Goal: Task Accomplishment & Management: Manage account settings

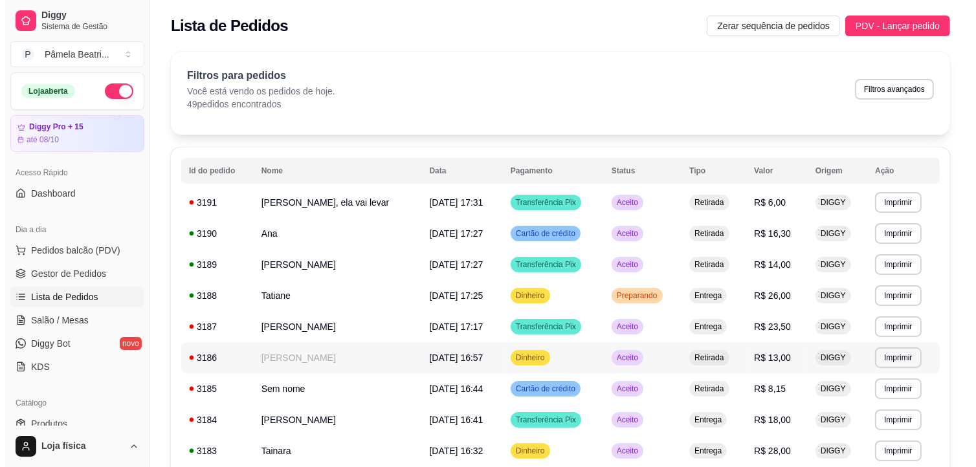
scroll to position [72, 0]
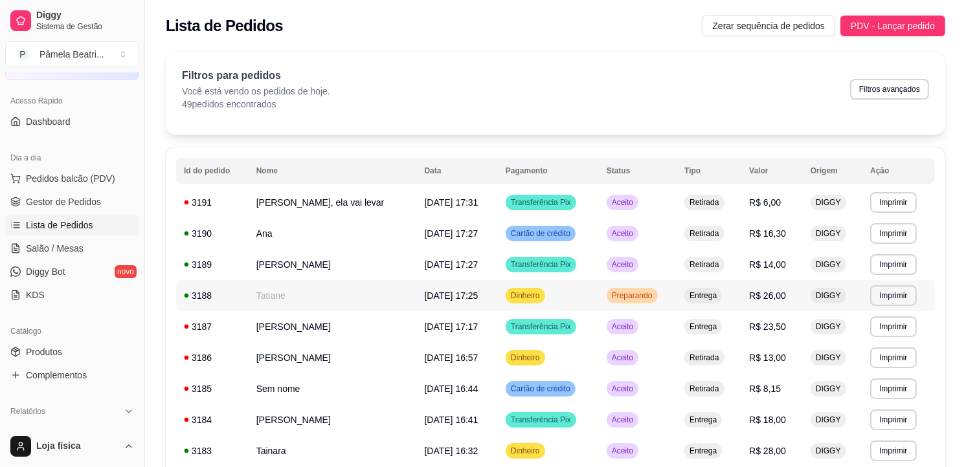
click at [317, 298] on td "Tatiane" at bounding box center [333, 295] width 168 height 31
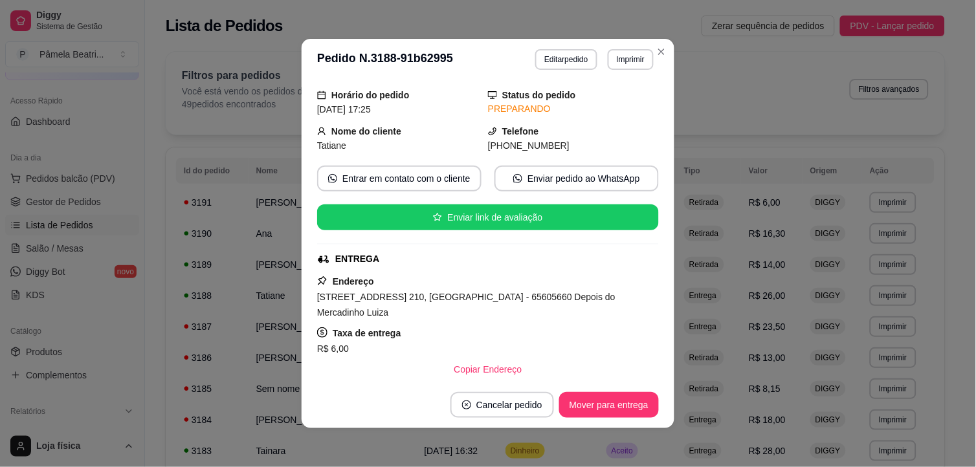
scroll to position [30, 0]
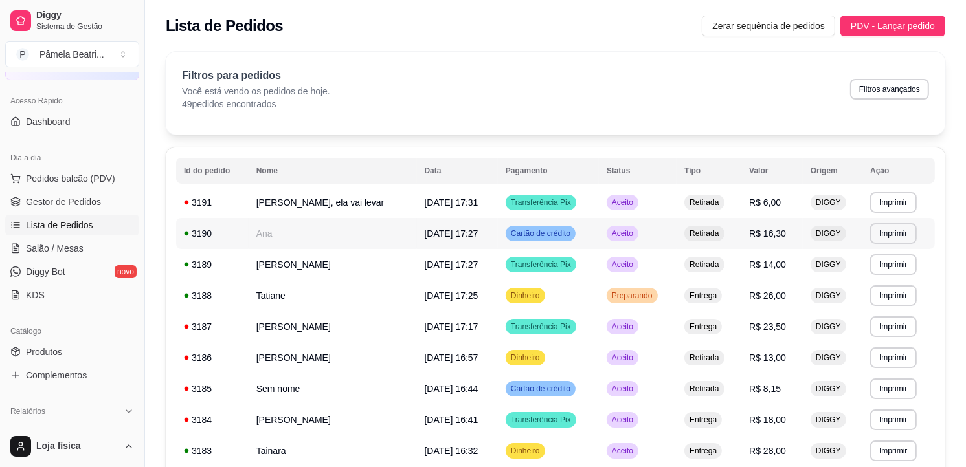
click at [377, 229] on td "Ana" at bounding box center [333, 233] width 168 height 31
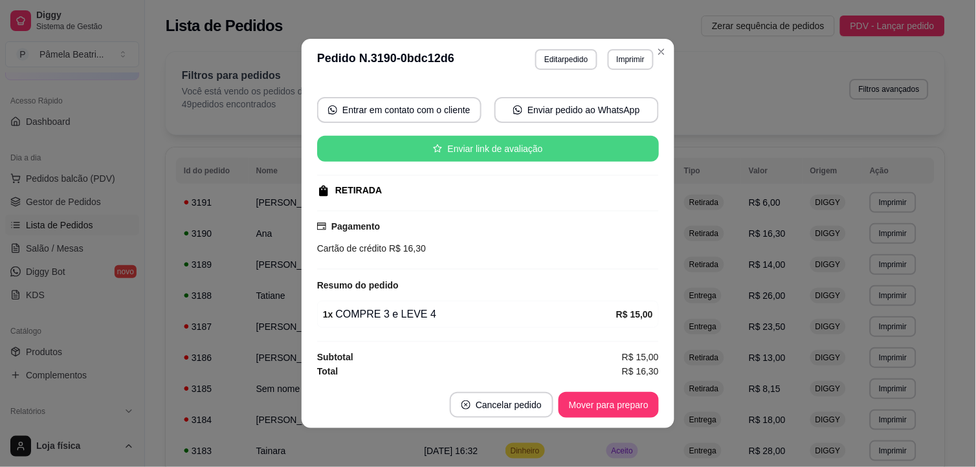
scroll to position [112, 0]
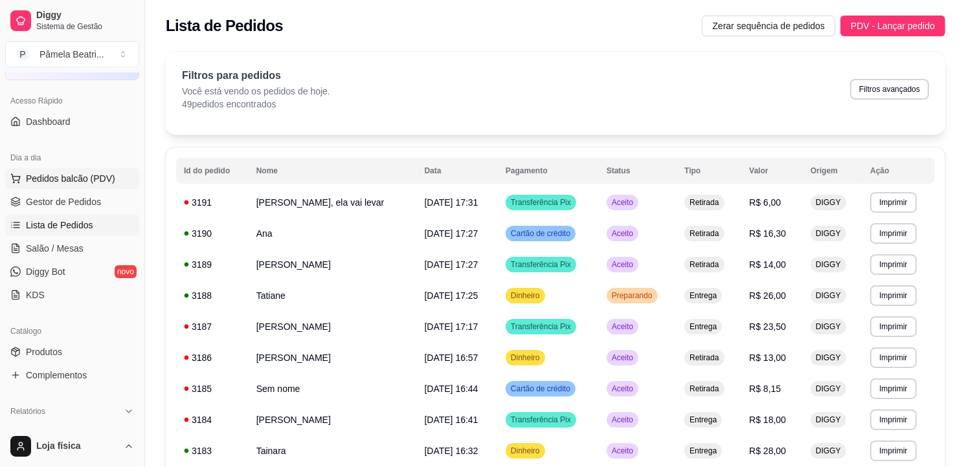
click at [73, 183] on span "Pedidos balcão (PDV)" at bounding box center [70, 178] width 89 height 13
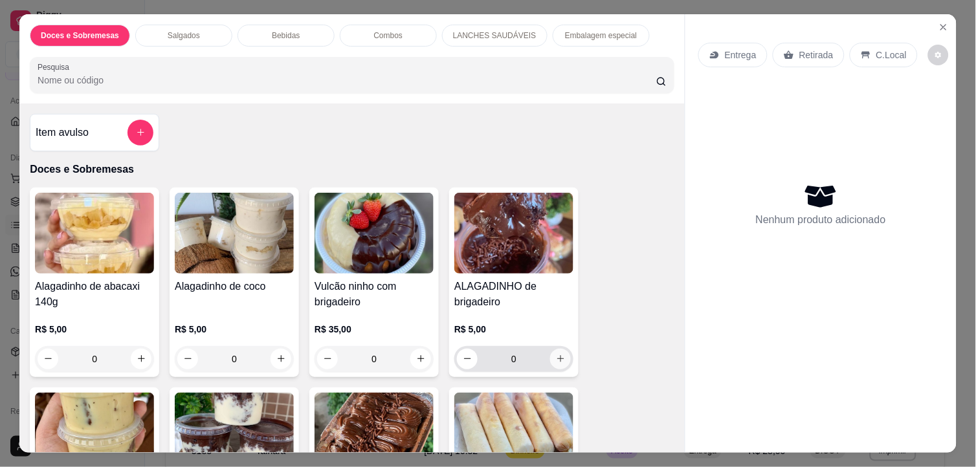
click at [554, 349] on button "increase-product-quantity" at bounding box center [560, 359] width 21 height 21
click at [552, 349] on button "increase-product-quantity" at bounding box center [560, 359] width 21 height 21
type input "2"
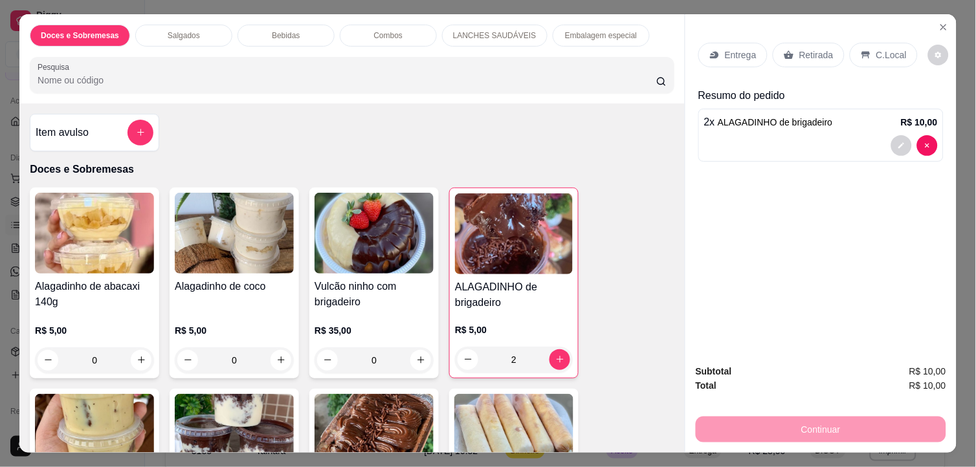
click at [800, 49] on p "Retirada" at bounding box center [817, 55] width 34 height 13
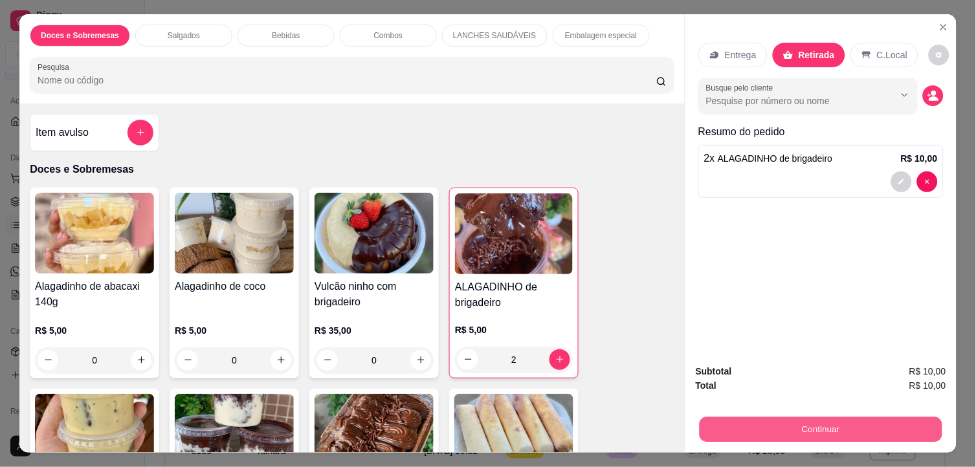
click at [844, 429] on button "Continuar" at bounding box center [821, 430] width 243 height 25
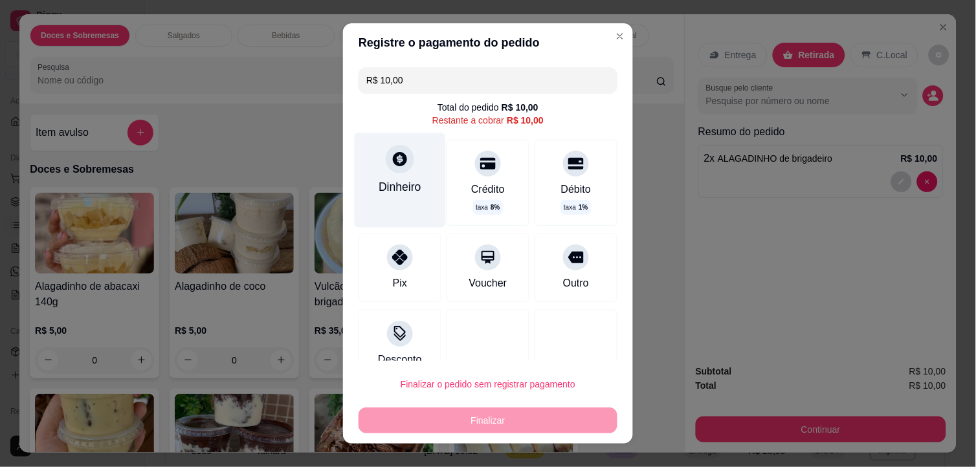
click at [387, 168] on div at bounding box center [400, 159] width 28 height 28
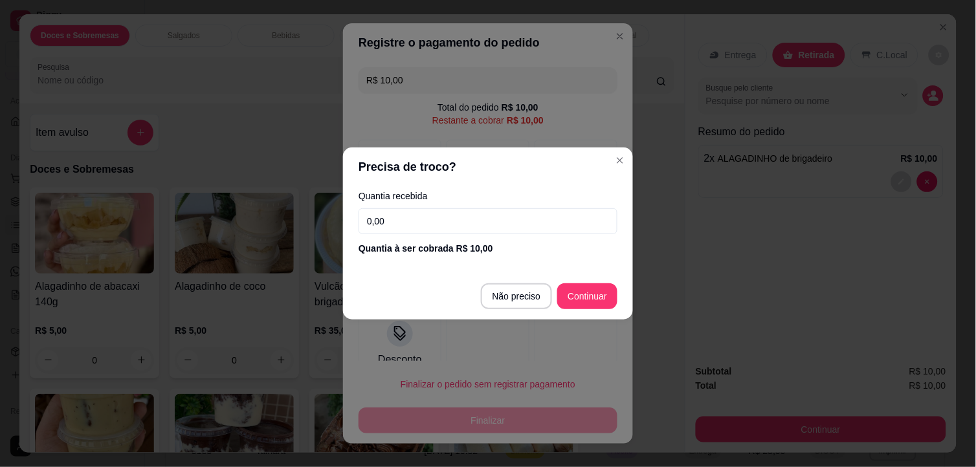
click at [419, 228] on input "0,00" at bounding box center [488, 221] width 259 height 26
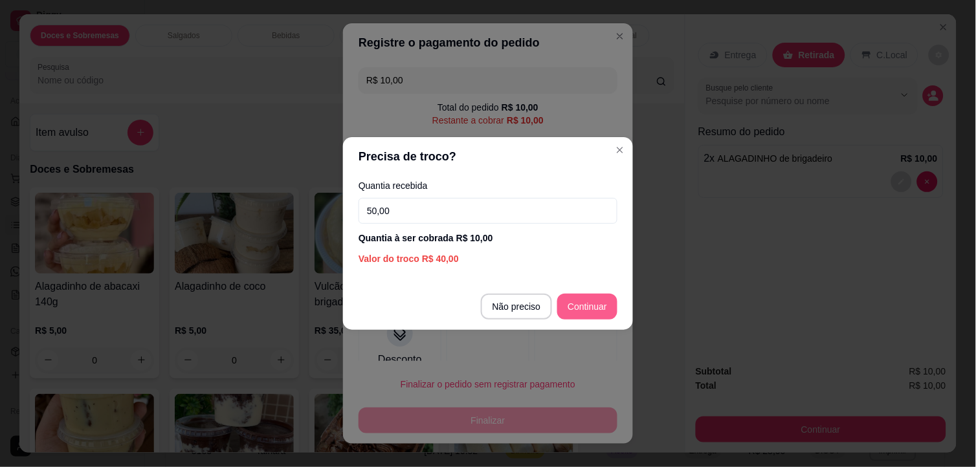
type input "50,00"
type input "R$ 0,00"
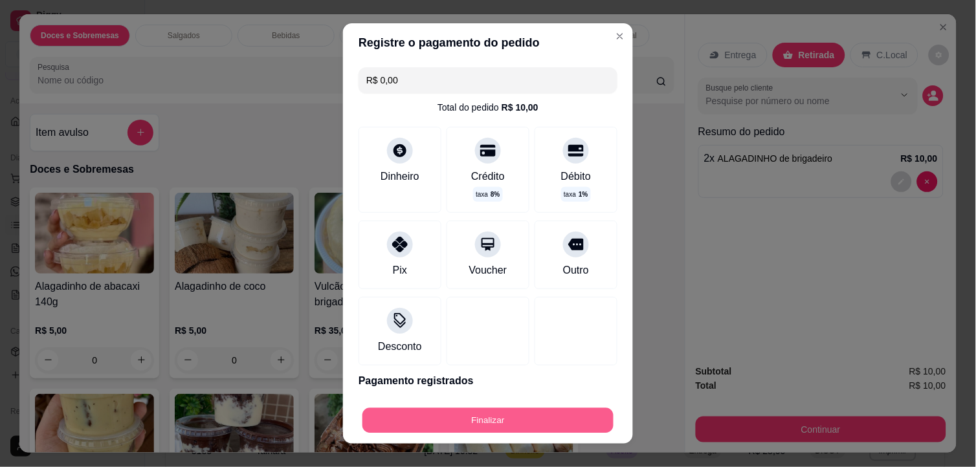
click at [583, 416] on button "Finalizar" at bounding box center [488, 421] width 251 height 25
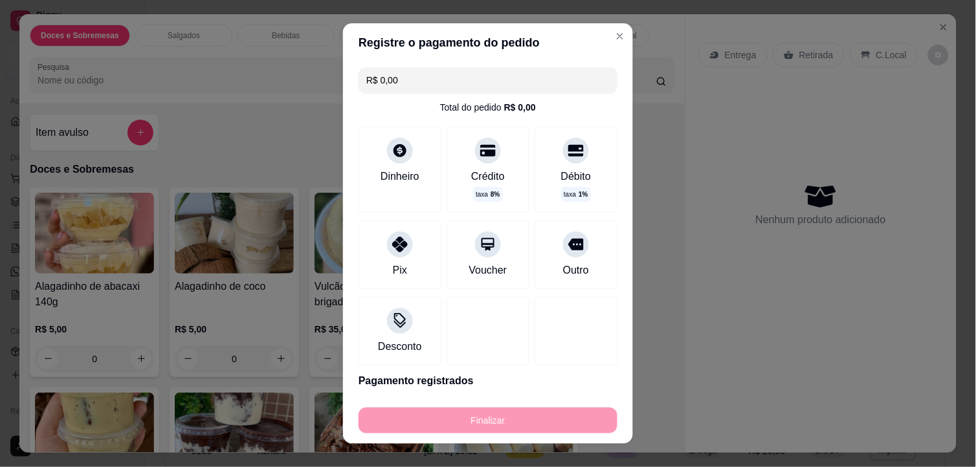
type input "0"
type input "-R$ 10,00"
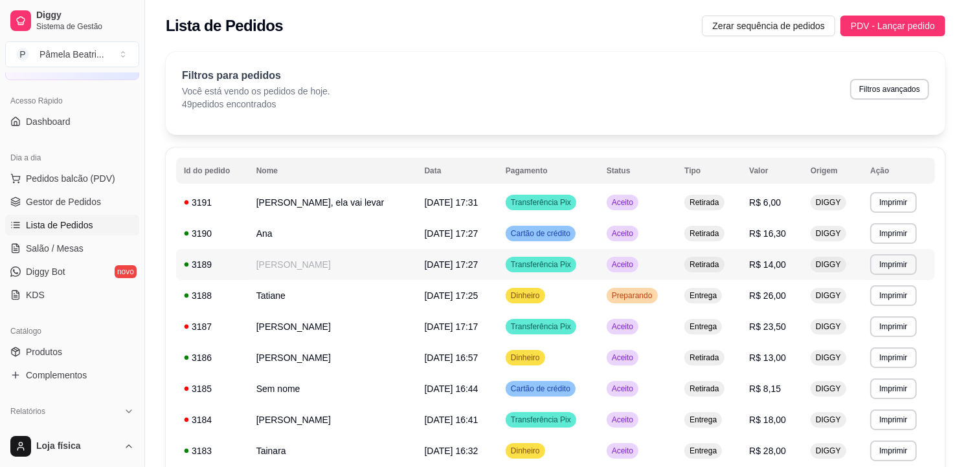
click at [350, 254] on td "[PERSON_NAME]" at bounding box center [333, 264] width 168 height 31
click at [572, 297] on td "Dinheiro" at bounding box center [548, 295] width 101 height 31
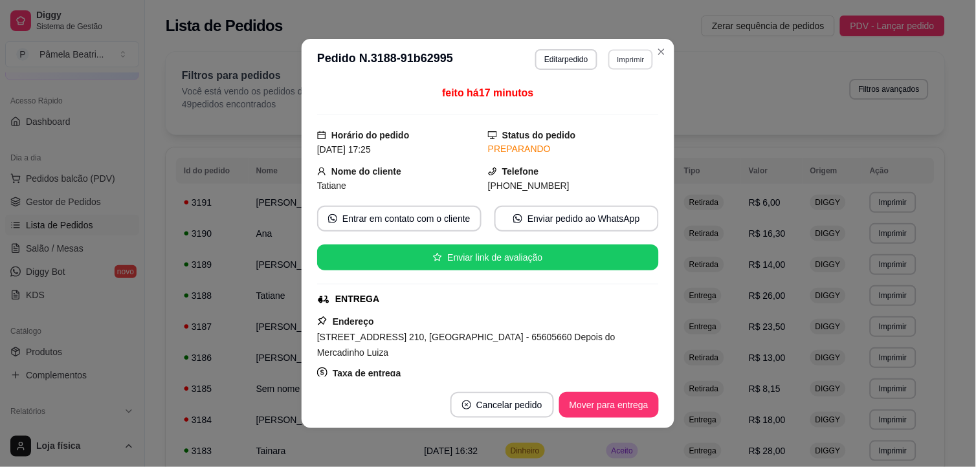
click at [630, 59] on button "Imprimir" at bounding box center [631, 59] width 45 height 20
click at [618, 129] on button "IMPRESSORA" at bounding box center [602, 131] width 91 height 20
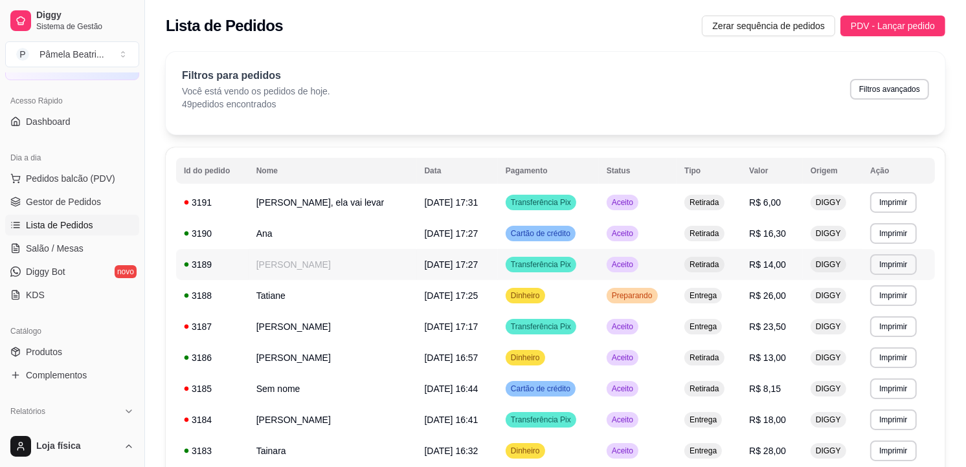
click at [523, 267] on span "Transferência Pix" at bounding box center [540, 265] width 65 height 10
click at [425, 230] on span "[DATE] 17:27" at bounding box center [452, 234] width 54 height 10
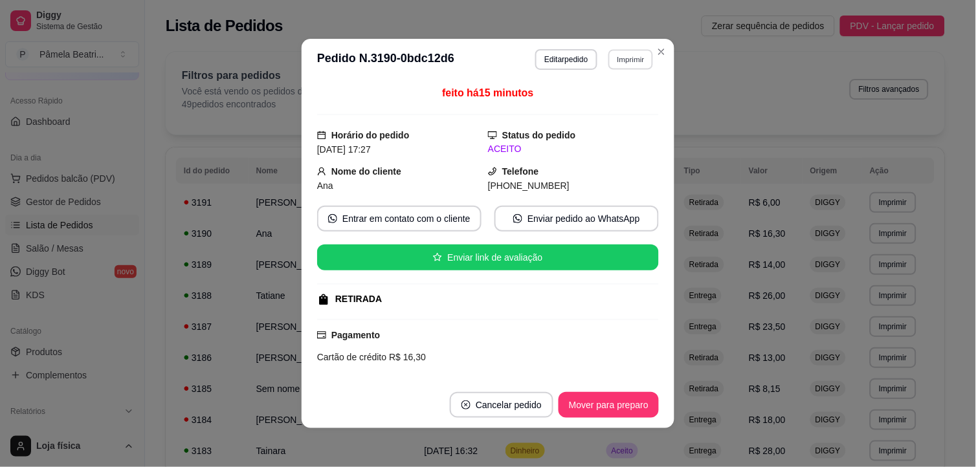
click at [635, 58] on button "Imprimir" at bounding box center [631, 59] width 45 height 20
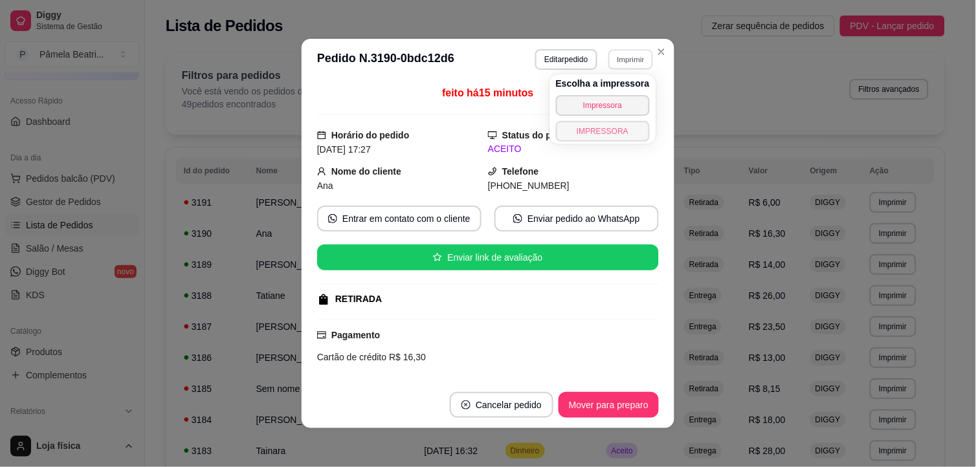
click at [600, 127] on button "IMPRESSORA" at bounding box center [603, 131] width 94 height 21
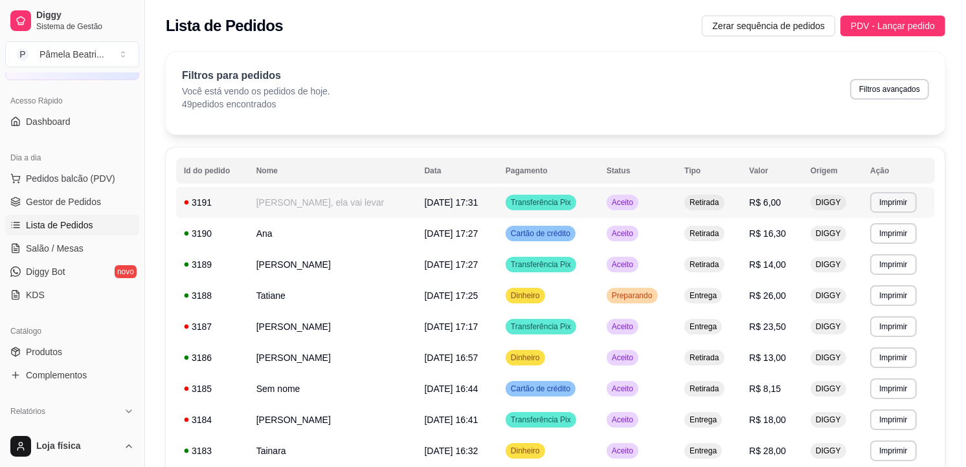
click at [331, 198] on td "[PERSON_NAME], ela vai levar" at bounding box center [333, 202] width 168 height 31
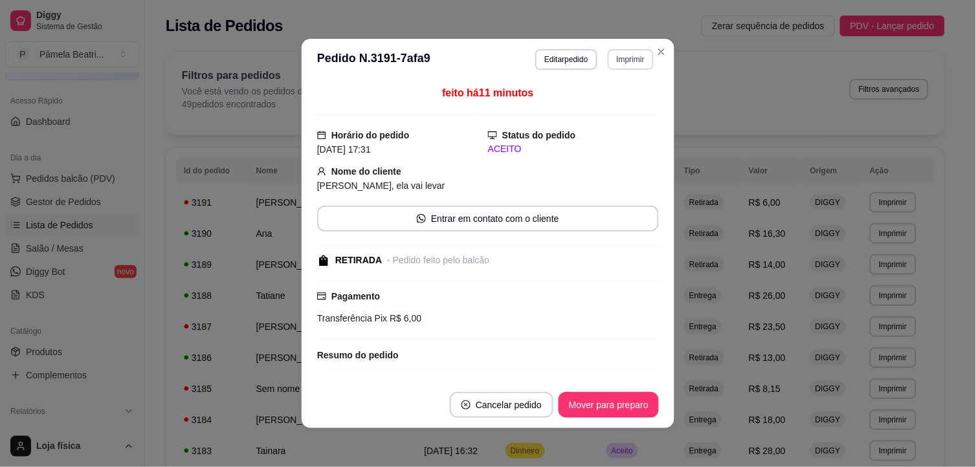
click at [623, 58] on button "Imprimir" at bounding box center [631, 59] width 46 height 21
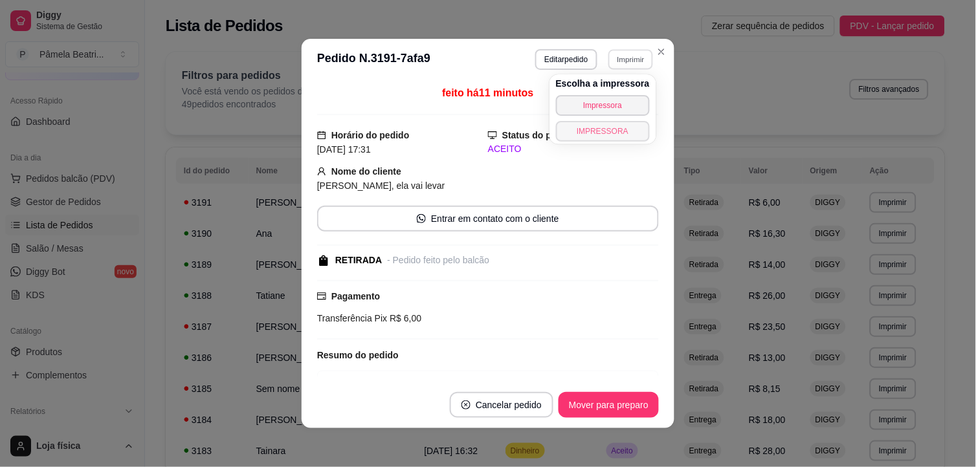
click at [618, 131] on button "IMPRESSORA" at bounding box center [603, 131] width 94 height 21
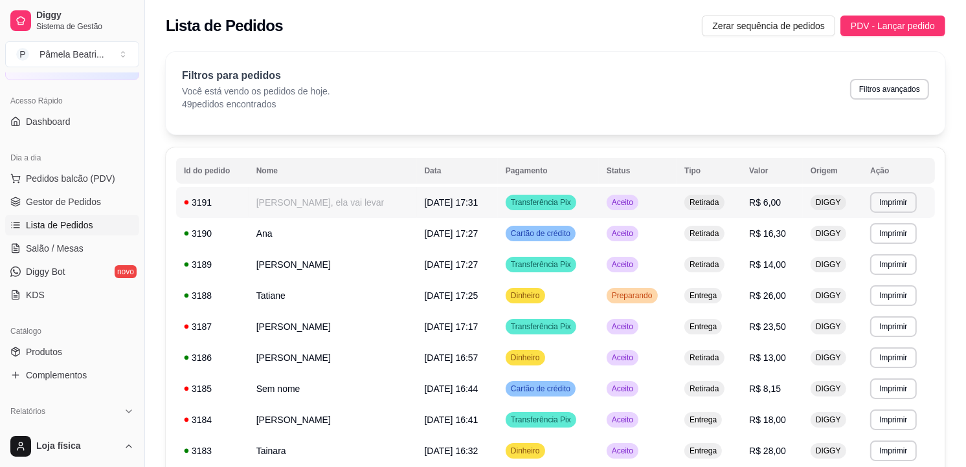
click at [565, 205] on span "Transferência Pix" at bounding box center [540, 202] width 65 height 10
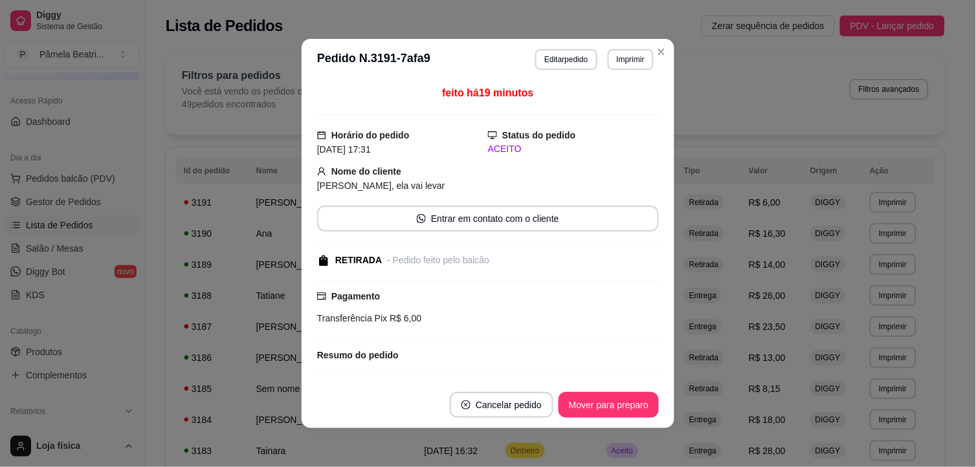
drag, startPoint x: 497, startPoint y: 421, endPoint x: 501, endPoint y: 406, distance: 15.4
click at [501, 406] on footer "Cancelar pedido Mover para preparo" at bounding box center [488, 405] width 373 height 47
click at [500, 405] on button "Cancelar pedido" at bounding box center [502, 405] width 104 height 26
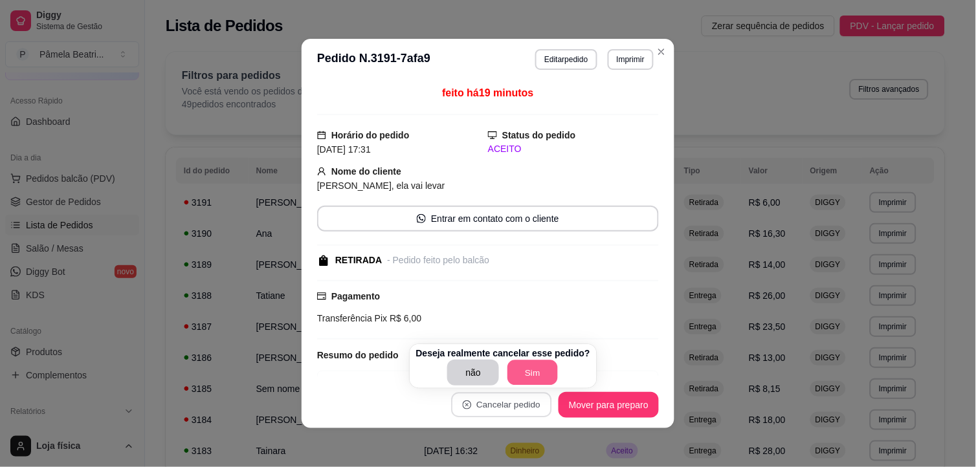
click at [521, 372] on button "Sim" at bounding box center [533, 373] width 50 height 25
click at [521, 372] on div "não Sim" at bounding box center [503, 373] width 174 height 26
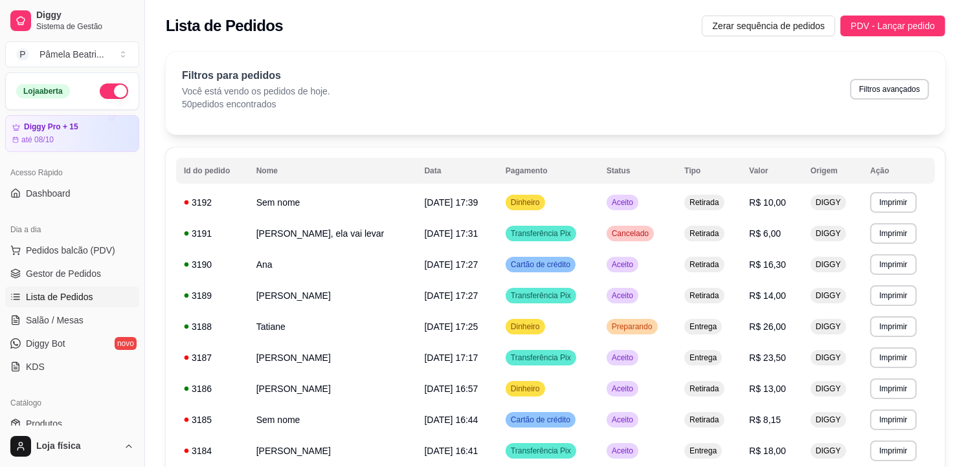
click at [107, 88] on button "button" at bounding box center [114, 92] width 28 height 16
click at [92, 247] on span "Pedidos balcão (PDV)" at bounding box center [70, 250] width 89 height 13
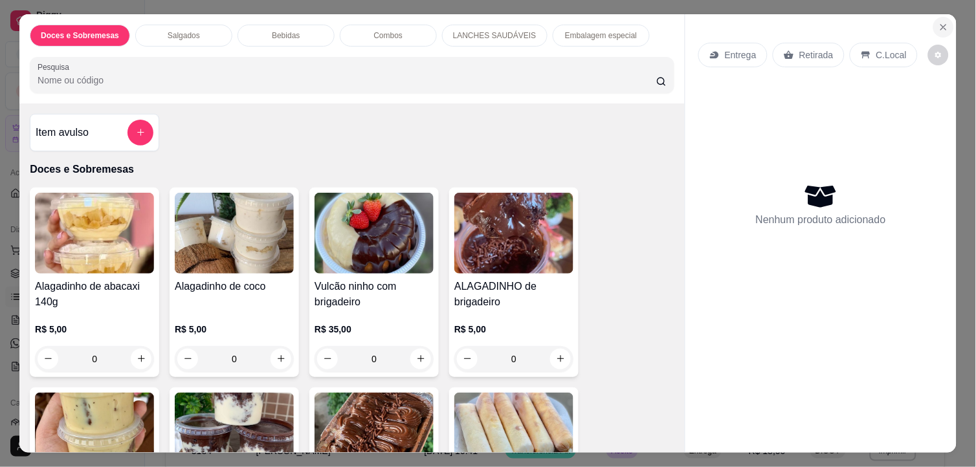
click at [942, 22] on icon "Close" at bounding box center [944, 27] width 10 height 10
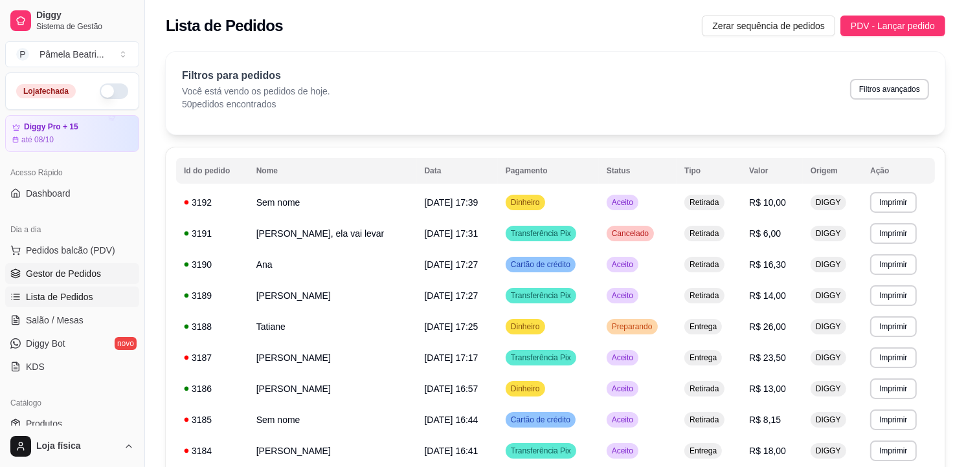
click at [35, 277] on span "Gestor de Pedidos" at bounding box center [63, 273] width 75 height 13
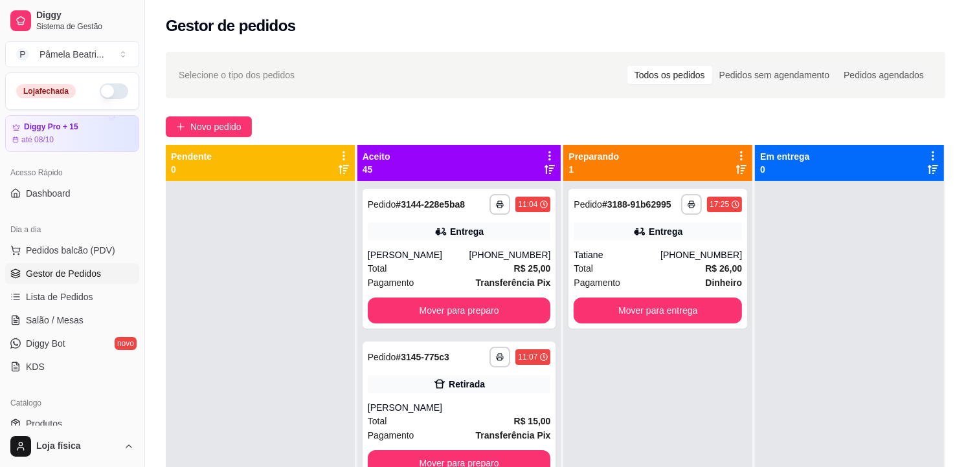
click at [544, 162] on div at bounding box center [550, 162] width 12 height 25
click at [533, 146] on div "Aceito 45" at bounding box center [459, 163] width 204 height 36
click at [544, 152] on icon at bounding box center [550, 156] width 12 height 12
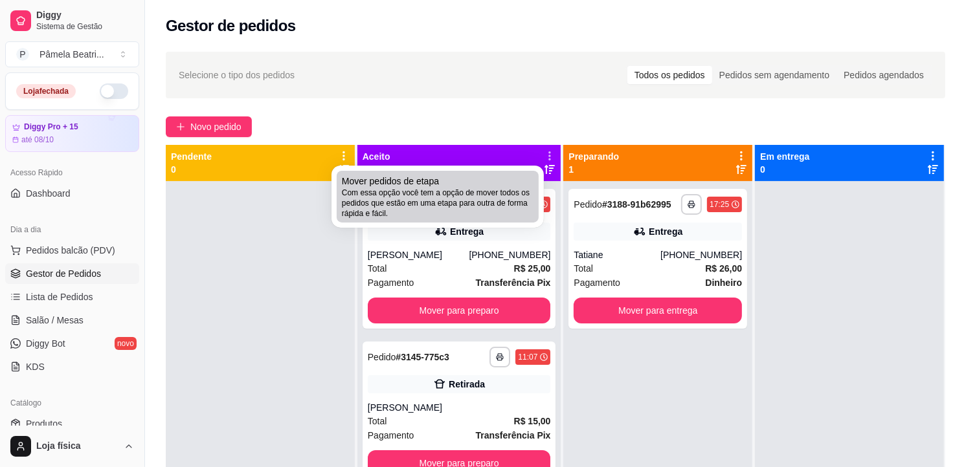
click at [521, 181] on div "Mover pedidos de etapa Com essa opção você tem a opção de mover todos os pedido…" at bounding box center [438, 197] width 192 height 44
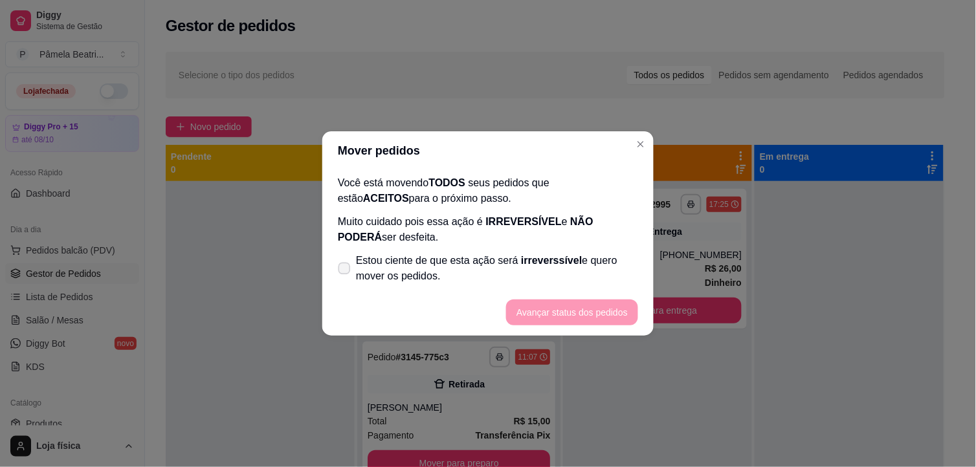
click at [346, 261] on label "Estou ciente de que esta ação será irreverssível e quero mover os pedidos." at bounding box center [488, 268] width 311 height 41
click at [346, 271] on input "Estou ciente de que esta ação será irreverssível e quero mover os pedidos." at bounding box center [341, 275] width 8 height 8
checkbox input "true"
click at [526, 309] on button "Avançar status dos pedidos" at bounding box center [572, 312] width 128 height 25
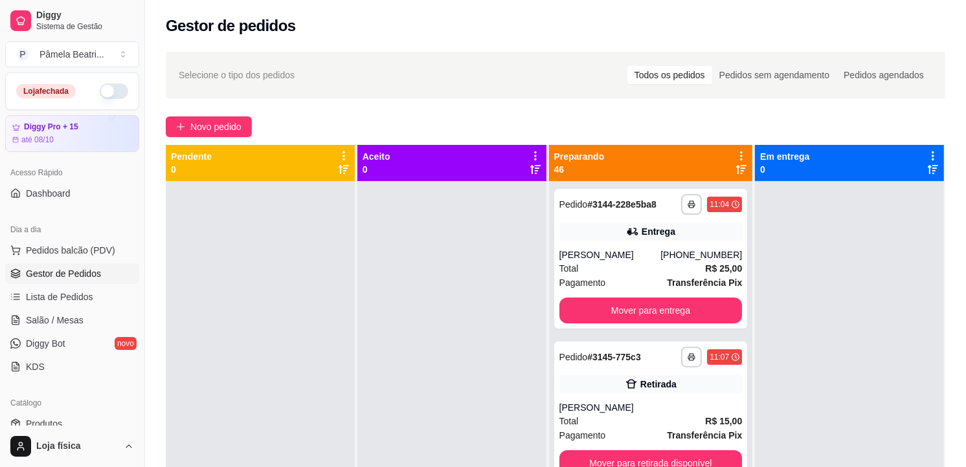
click at [735, 163] on div at bounding box center [741, 162] width 12 height 25
click at [728, 157] on div "Mudar para pedidos recebidos por último" at bounding box center [728, 151] width 177 height 18
click at [732, 153] on div "Mudar para pedidos recebidos por último" at bounding box center [728, 151] width 177 height 18
click at [736, 164] on icon at bounding box center [741, 169] width 10 height 10
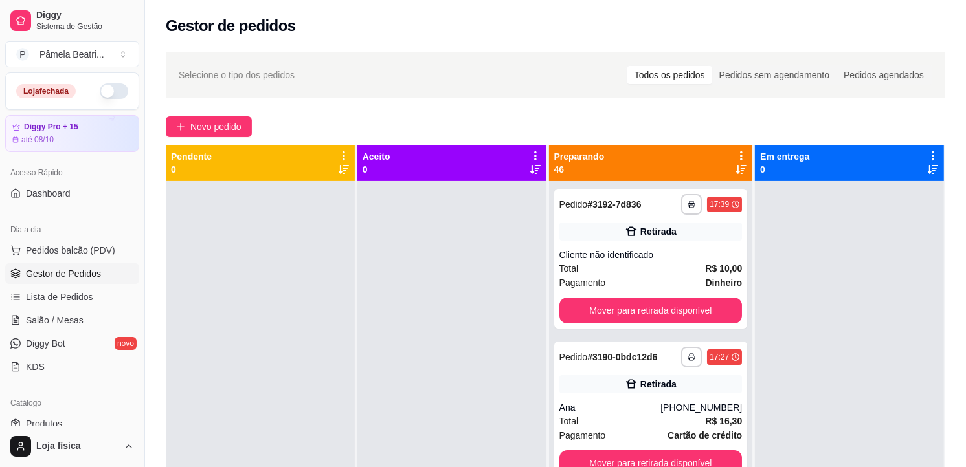
click at [735, 153] on icon at bounding box center [741, 156] width 12 height 12
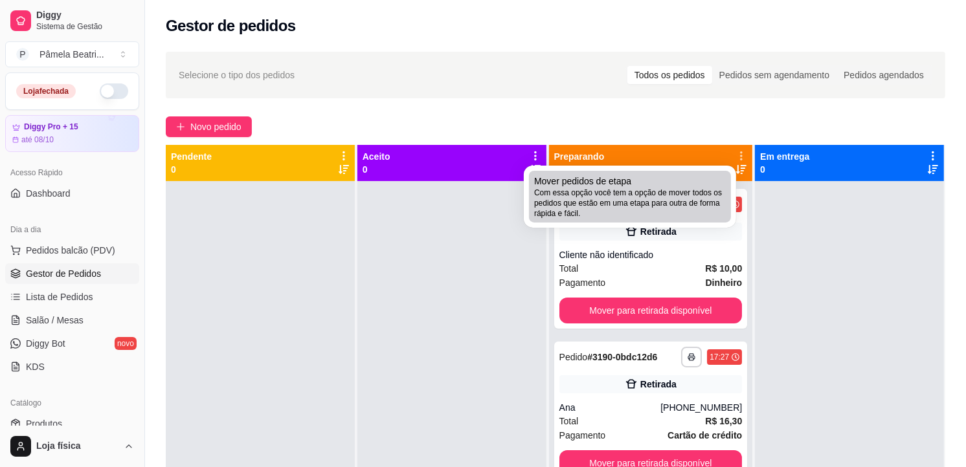
click at [687, 172] on li "Mover pedidos de etapa Com essa opção você tem a opção de mover todos os pedido…" at bounding box center [630, 197] width 202 height 52
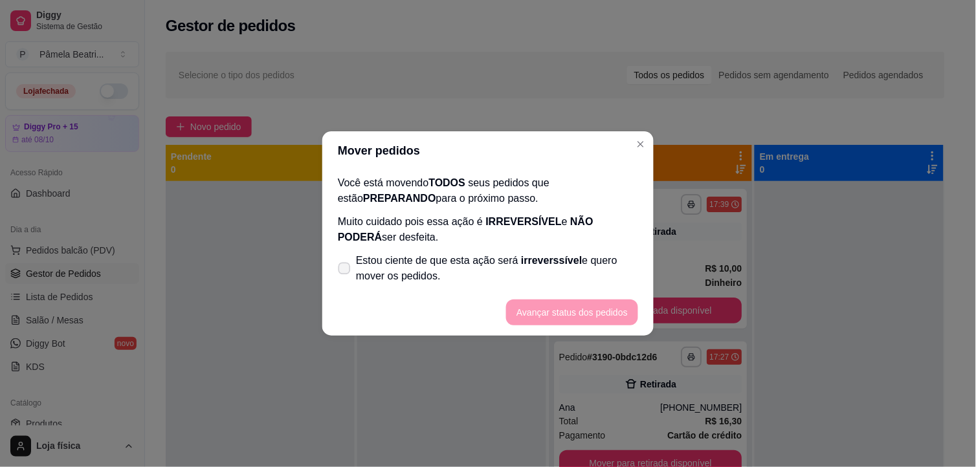
click at [347, 277] on label "Estou ciente de que esta ação será irreverssível e quero mover os pedidos." at bounding box center [488, 268] width 311 height 41
click at [346, 277] on input "Estou ciente de que esta ação será irreverssível e quero mover os pedidos." at bounding box center [341, 275] width 8 height 8
checkbox input "true"
click at [548, 314] on button "Avançar status dos pedidos" at bounding box center [572, 313] width 132 height 26
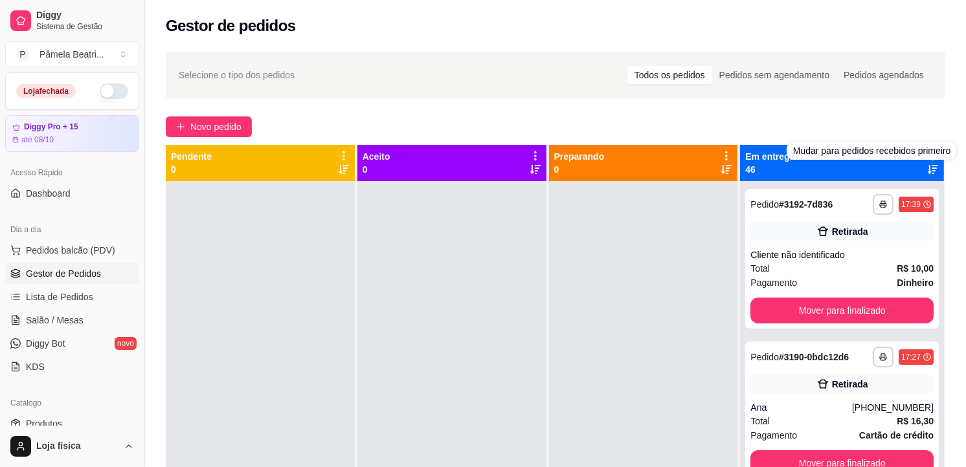
click at [925, 138] on div "**********" at bounding box center [555, 336] width 821 height 584
click at [929, 153] on div "Em entrega 46" at bounding box center [842, 163] width 204 height 36
click at [920, 152] on div "Mudar para pedidos recebidos primeiro" at bounding box center [872, 151] width 171 height 18
click at [923, 146] on div "Em entrega 46" at bounding box center [842, 163] width 204 height 36
click at [927, 156] on icon at bounding box center [933, 156] width 12 height 12
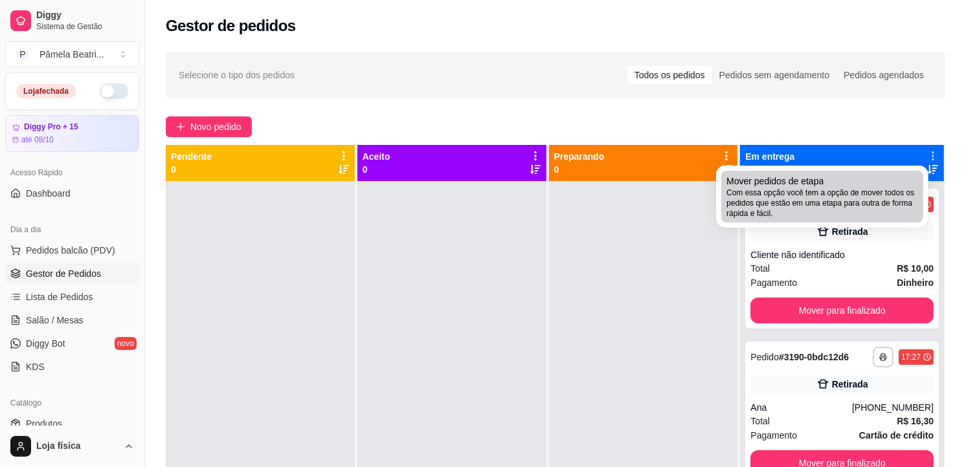
click at [848, 184] on div "Mover pedidos de etapa Com essa opção você tem a opção de mover todos os pedido…" at bounding box center [822, 197] width 192 height 44
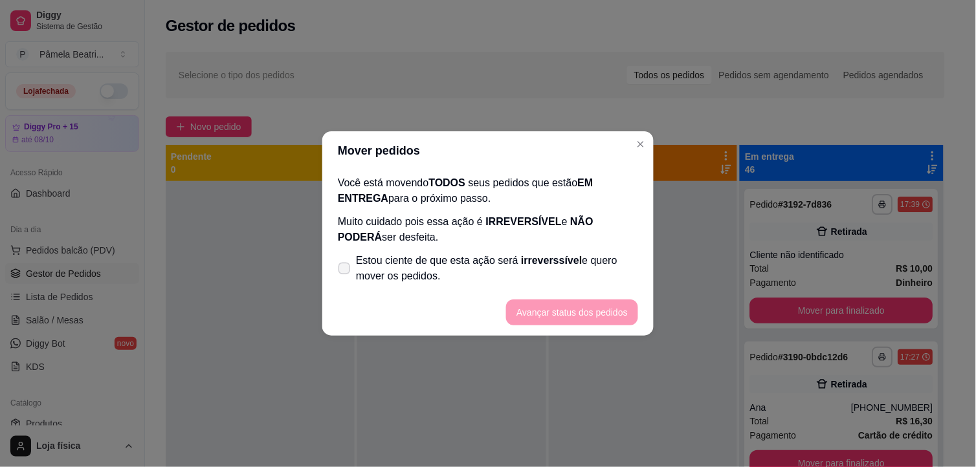
click at [348, 261] on label "Estou ciente de que esta ação será irreverssível e quero mover os pedidos." at bounding box center [488, 268] width 311 height 41
click at [346, 271] on input "Estou ciente de que esta ação será irreverssível e quero mover os pedidos." at bounding box center [341, 275] width 8 height 8
checkbox input "true"
click at [551, 313] on button "Avançar status dos pedidos" at bounding box center [572, 312] width 128 height 25
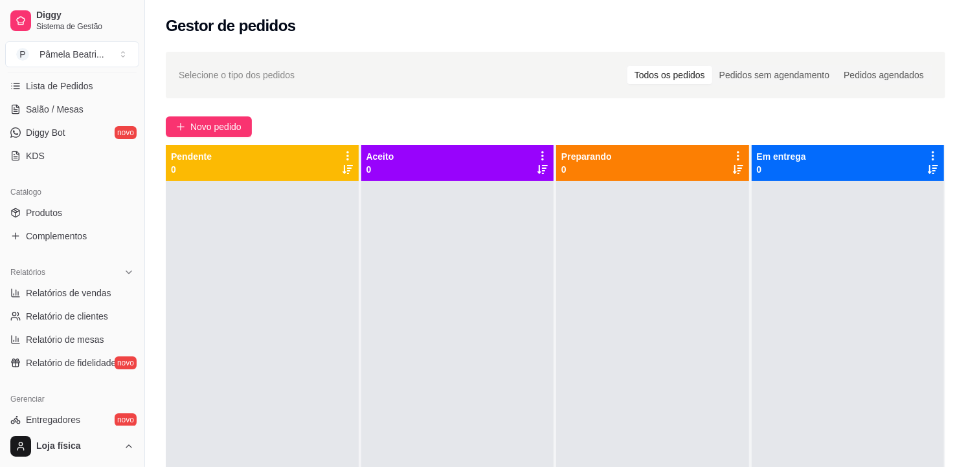
scroll to position [216, 0]
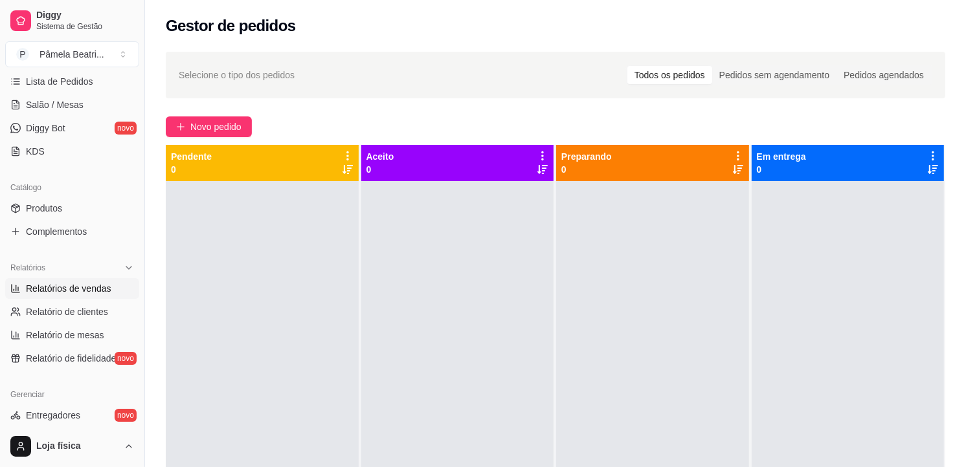
click at [88, 286] on span "Relatórios de vendas" at bounding box center [68, 288] width 85 height 13
select select "ALL"
select select "0"
